Goal: Information Seeking & Learning: Learn about a topic

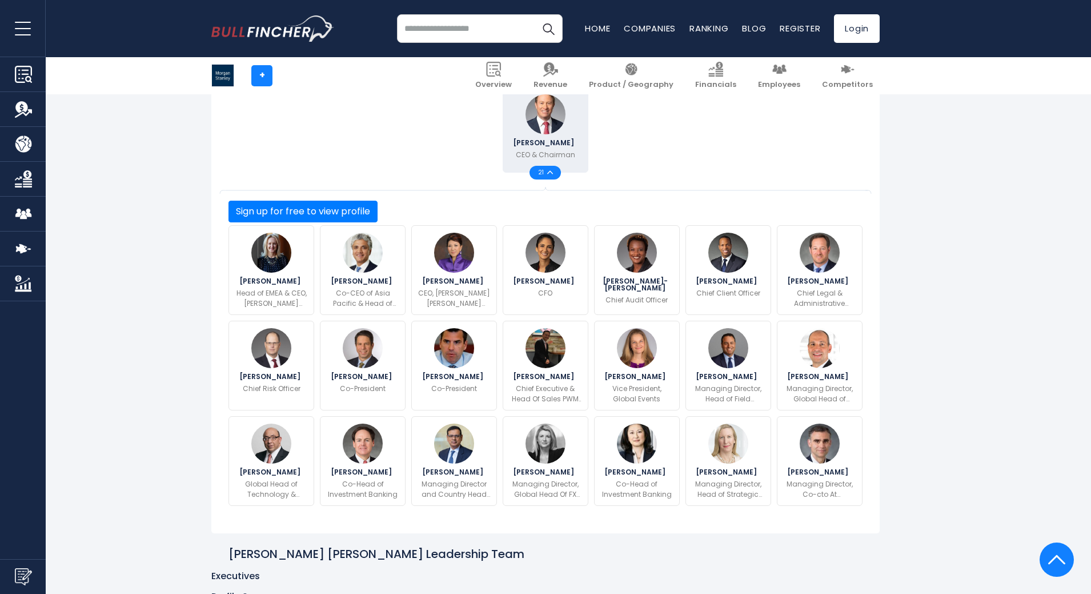
scroll to position [404, 0]
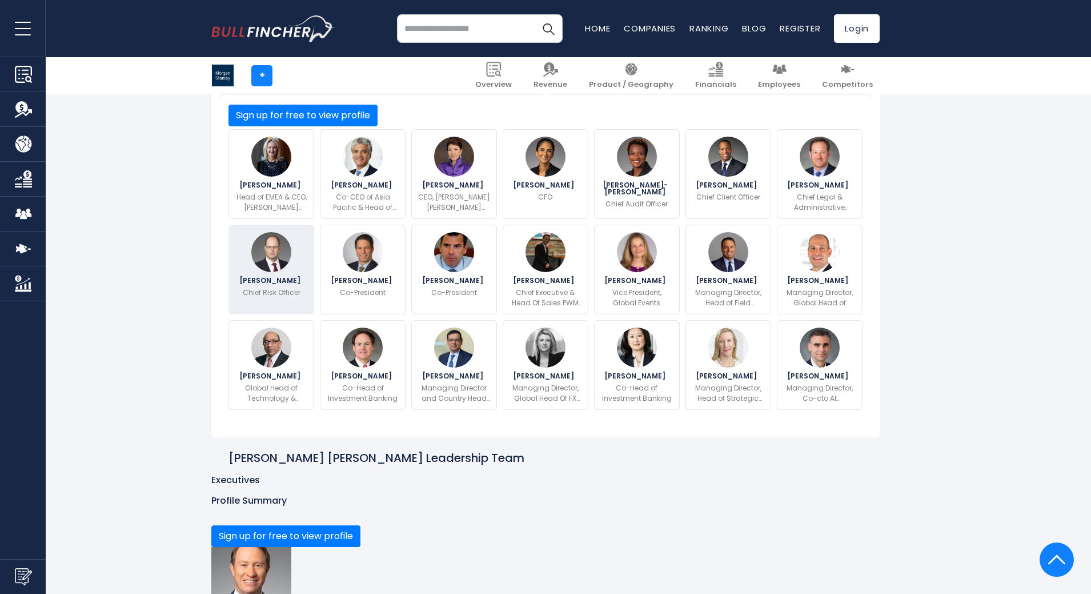
click at [271, 252] on img at bounding box center [271, 252] width 40 height 40
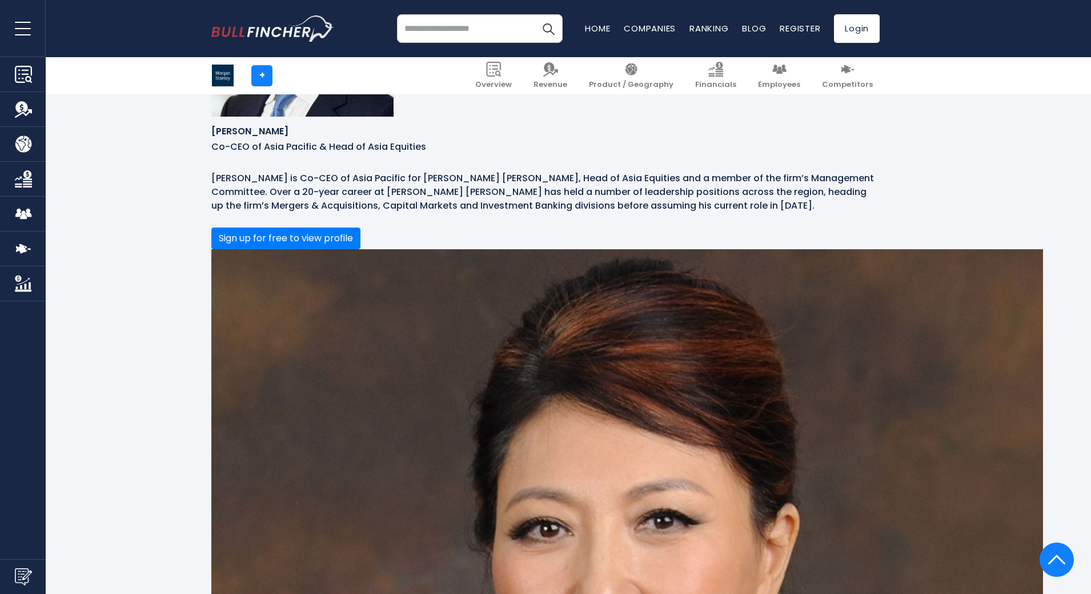
scroll to position [1622, 0]
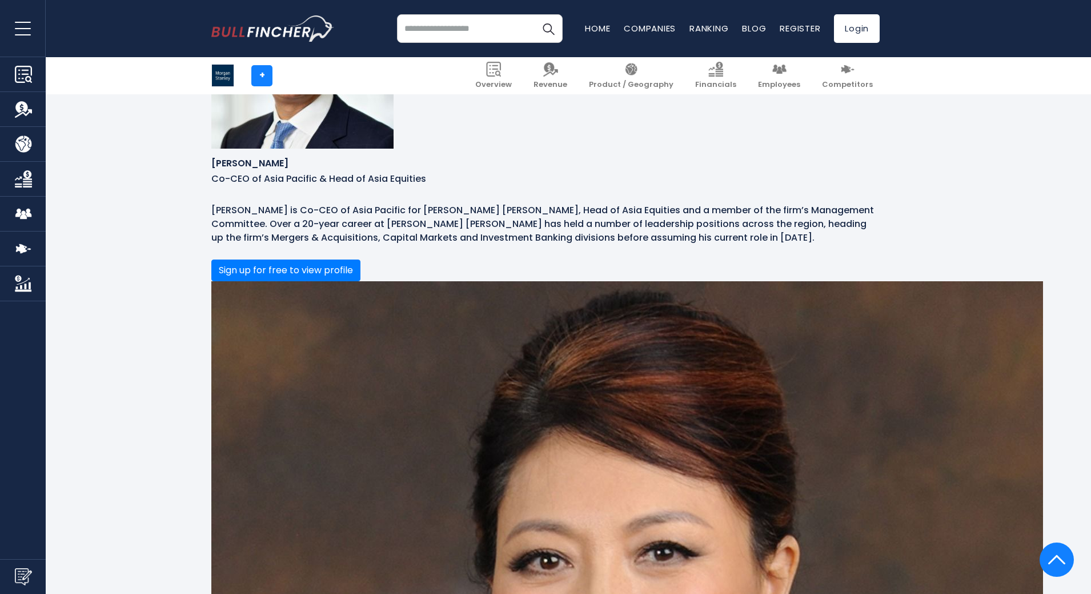
drag, startPoint x: 259, startPoint y: 414, endPoint x: 261, endPoint y: 407, distance: 7.2
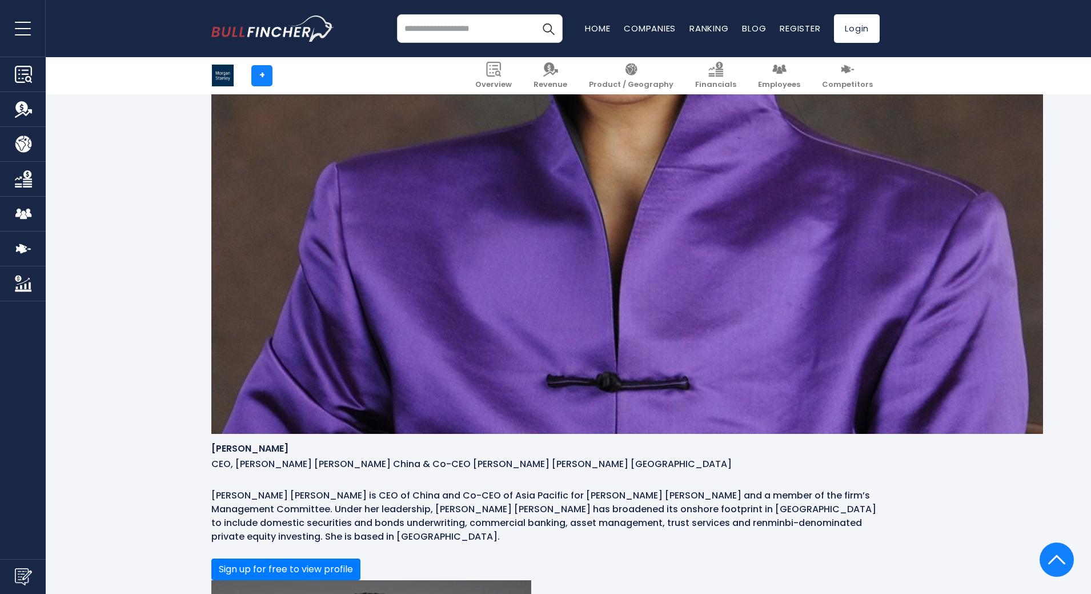
scroll to position [2422, 0]
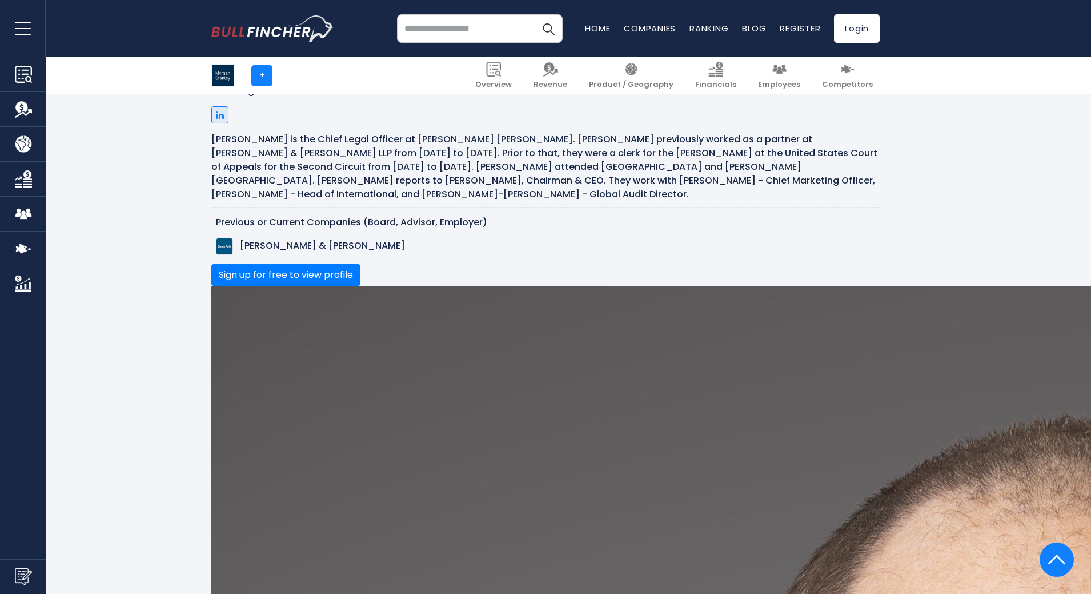
scroll to position [4365, 0]
